Goal: Find specific page/section: Find specific page/section

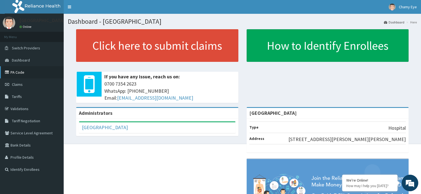
click at [25, 75] on link "PA Code" at bounding box center [32, 72] width 64 height 12
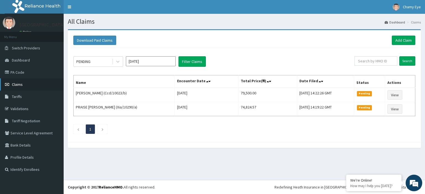
click at [29, 83] on link "Claims" at bounding box center [32, 85] width 64 height 12
click at [30, 69] on link "PA Code" at bounding box center [32, 72] width 64 height 12
